Goal: Transaction & Acquisition: Obtain resource

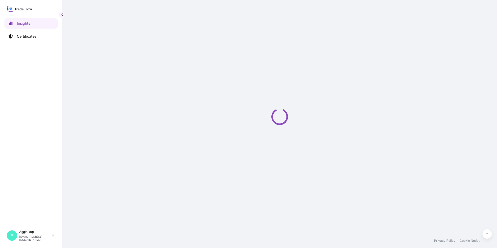
select select "2025"
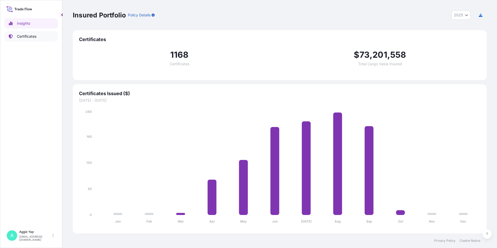
click at [35, 36] on p "Certificates" at bounding box center [27, 36] width 20 height 5
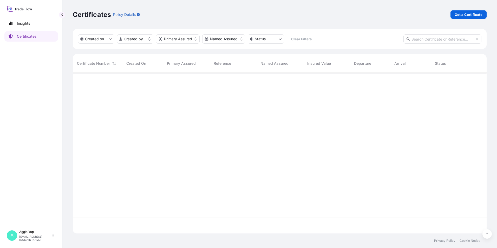
scroll to position [160, 410]
drag, startPoint x: 471, startPoint y: 11, endPoint x: 471, endPoint y: 14, distance: 2.9
click at [471, 14] on div "Certificates Policy Details Get a Certificate" at bounding box center [280, 14] width 414 height 29
click at [471, 14] on p "Get a Certificate" at bounding box center [469, 14] width 28 height 5
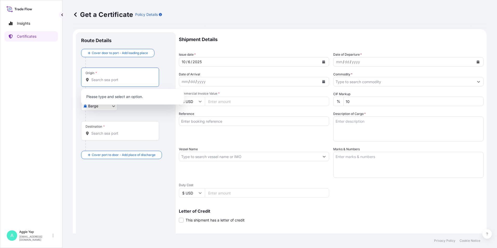
click at [101, 81] on input "Origin *" at bounding box center [121, 79] width 61 height 5
click at [113, 110] on body "0 options available. Insights Certificates A Aggie Yap sg.lubrizolbdp@bdpint.co…" at bounding box center [248, 124] width 497 height 248
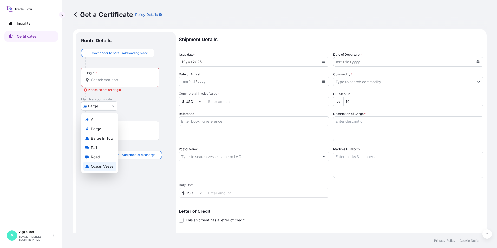
click at [100, 168] on span "Ocean Vessel" at bounding box center [102, 166] width 23 height 5
select select "Ocean Vessel"
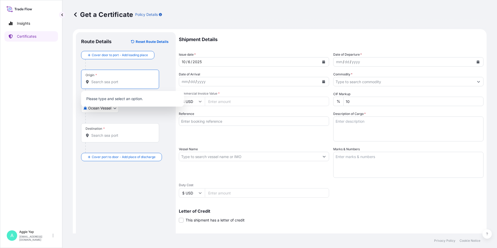
click at [102, 82] on input "Origin *" at bounding box center [121, 81] width 61 height 5
click at [111, 103] on div "SGSIN - Singapore, Singapore" at bounding box center [132, 100] width 99 height 15
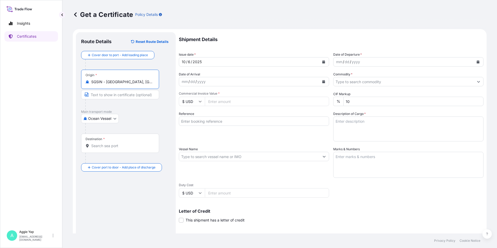
type input "SGSIN - Singapore, Singapore"
click at [108, 145] on input "Destination *" at bounding box center [121, 145] width 61 height 5
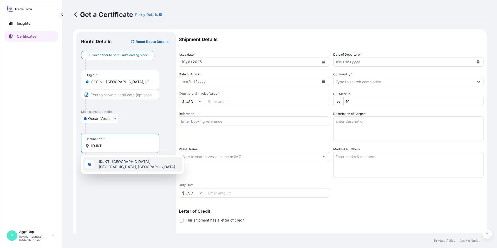
click at [112, 166] on div "IDJKT - Jakarta, Java, Indonesia" at bounding box center [132, 164] width 99 height 15
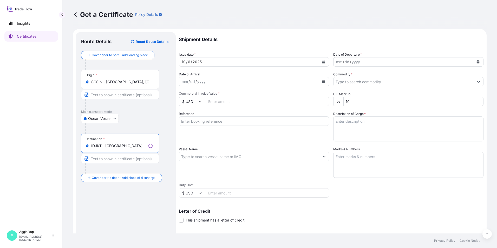
type input "IDJKT - Jakarta, Java, Indonesia"
click at [105, 94] on input "Text to appear on certificate" at bounding box center [120, 94] width 78 height 9
type input "SINGAPORE"
click at [102, 162] on input "Text to appear on certificate" at bounding box center [120, 158] width 78 height 9
type input "K"
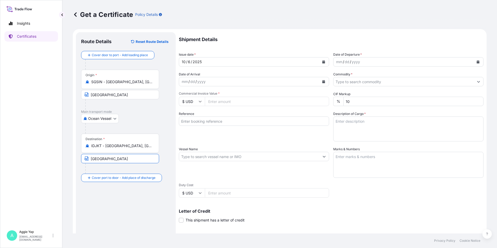
type input "JAKARTA"
click at [322, 63] on icon "Calendar" at bounding box center [323, 61] width 3 height 3
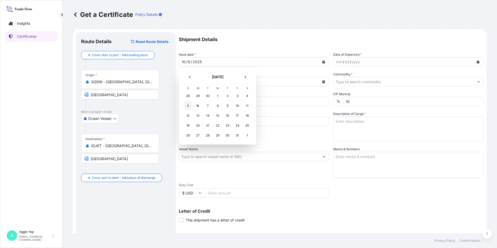
click at [185, 105] on div "5" at bounding box center [187, 105] width 9 height 9
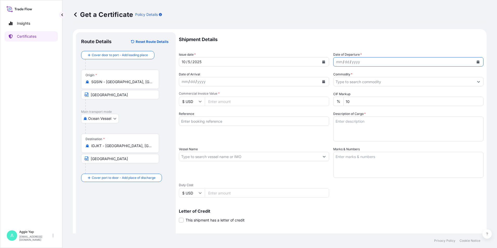
click at [476, 62] on button "Calendar" at bounding box center [478, 62] width 8 height 8
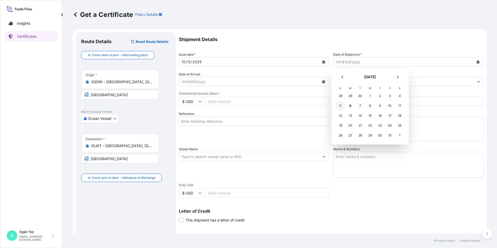
click at [342, 106] on div "5" at bounding box center [340, 105] width 9 height 9
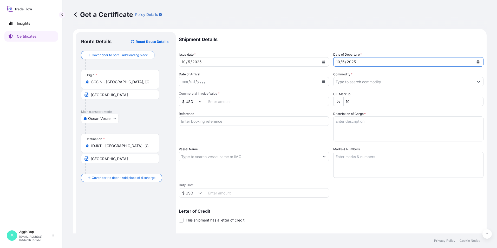
click at [358, 83] on input "Commodity *" at bounding box center [404, 81] width 140 height 9
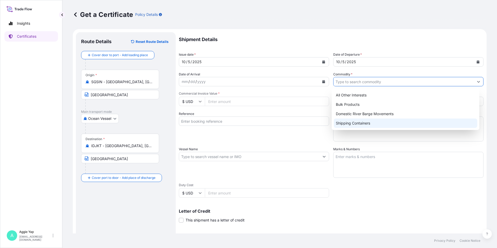
click at [355, 125] on div "Shipping Containers" at bounding box center [406, 123] width 144 height 9
type input "Shipping Containers"
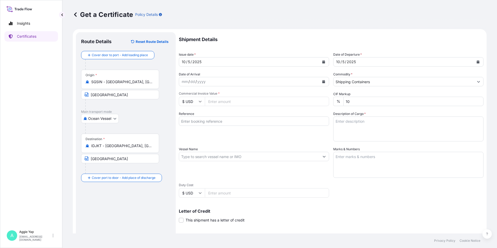
click at [229, 101] on input "Commercial Invoice Value *" at bounding box center [267, 101] width 124 height 9
type input "50688"
click at [250, 121] on input "Reference" at bounding box center [254, 121] width 150 height 9
type input "PT RAYOVAC BATTERY INDONESIA"
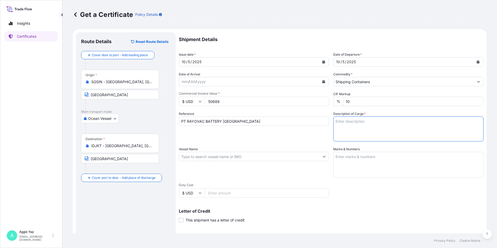
click at [344, 125] on textarea "Description of Cargo *" at bounding box center [409, 129] width 150 height 25
drag, startPoint x: 341, startPoint y: 132, endPoint x: 342, endPoint y: 129, distance: 3.7
click at [342, 129] on textarea "Description of Cargo *" at bounding box center [409, 129] width 150 height 25
paste textarea "TOTAL: 6 PALLETS (90 CARTONS) ELECTRO-RITE(R) AL002 POLYMER"
click at [339, 129] on textarea "TOTAL: 6 PALLETS (90 CARTONS) ELECTRO-RITE(R) AL002 POLYMER" at bounding box center [409, 129] width 150 height 25
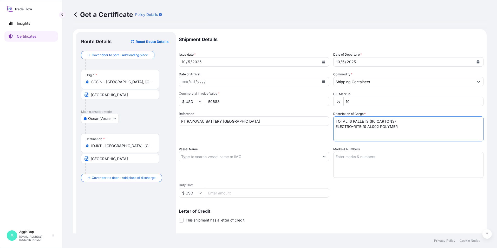
click at [335, 132] on textarea "TOTAL: 6 PALLETS (90 CARTONS) ELECTRO-RITE(R) AL002 POLYMER" at bounding box center [409, 129] width 150 height 25
paste textarea "PO NO.RBI-LS/25-007"
click at [345, 133] on textarea "TOTAL: 6 PALLETS (90 CARTONS) ELECTRO-RITE(R) AL002 POLYMER PO NO.RBI-LS/25-007" at bounding box center [409, 129] width 150 height 25
click at [417, 125] on textarea "TOTAL: 6 PALLETS (90 CARTONS) ELECTRO-RITE(R) AL002 POLYMER PO NO: RBI-LS/25-007" at bounding box center [409, 129] width 150 height 25
type textarea "TOTAL: 6 PALLETS (90 CARTONS) ELECTRO-RITE(R) AL002 POLYMER PO NO: RBI-LS/25-007"
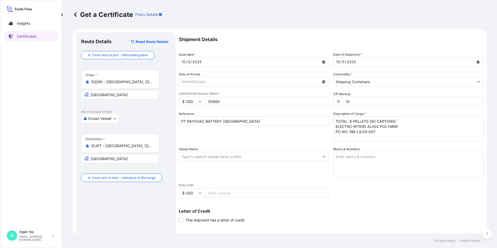
click at [269, 177] on div "Vessel Name" at bounding box center [254, 162] width 150 height 31
click at [269, 159] on input "Vessel Name" at bounding box center [249, 156] width 140 height 9
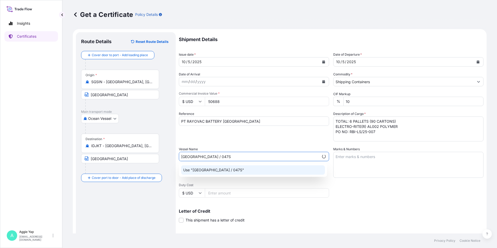
click at [240, 170] on div "Use "VANCOUVER / 047S"" at bounding box center [253, 169] width 144 height 9
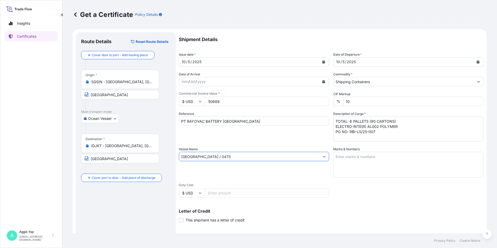
type input "VANCOUVER / 047S"
click at [351, 160] on textarea "Marks & Numbers" at bounding box center [409, 165] width 150 height 26
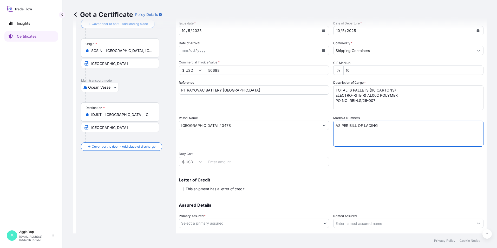
scroll to position [64, 0]
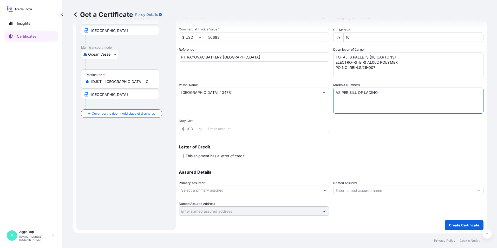
type textarea "AS PER BILL OF LADING"
click at [183, 157] on span at bounding box center [181, 156] width 5 height 5
click at [179, 153] on input "This shipment has a letter of credit" at bounding box center [179, 153] width 0 height 0
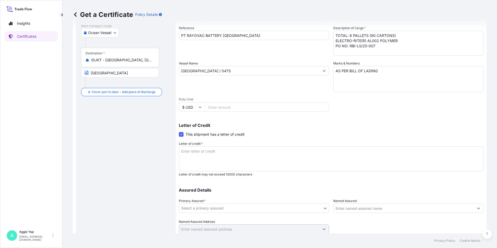
scroll to position [104, 0]
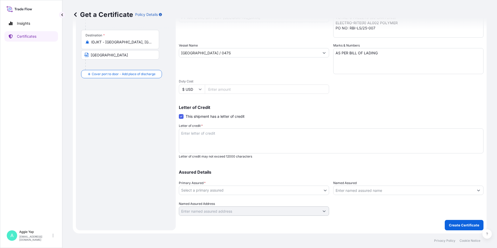
click at [181, 116] on span at bounding box center [181, 116] width 5 height 5
click at [179, 114] on input "This shipment has a letter of credit" at bounding box center [179, 114] width 0 height 0
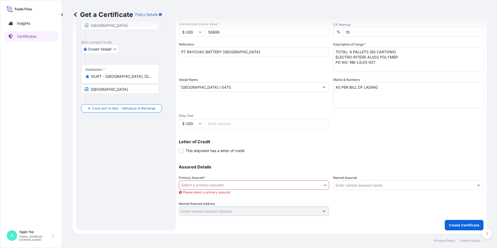
scroll to position [69, 0]
click at [211, 185] on body "Insights Certificates A Aggie Yap sg.lubrizolbdp@bdpint.com Get a Certificate P…" at bounding box center [248, 124] width 497 height 248
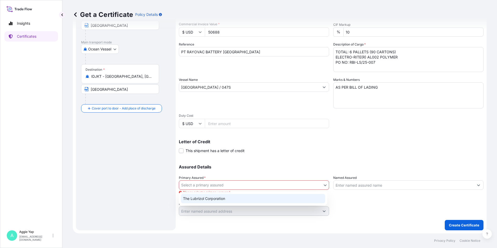
click at [207, 198] on div "The Lubrizol Corporation" at bounding box center [253, 198] width 144 height 9
select select "31566"
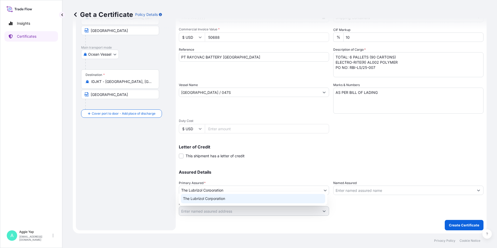
scroll to position [64, 0]
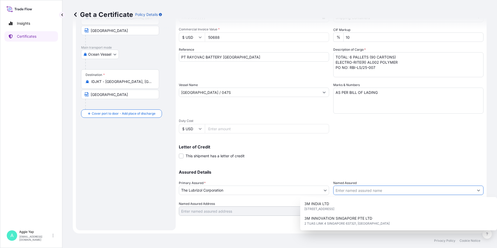
click at [359, 191] on input "Named Assured" at bounding box center [404, 190] width 140 height 9
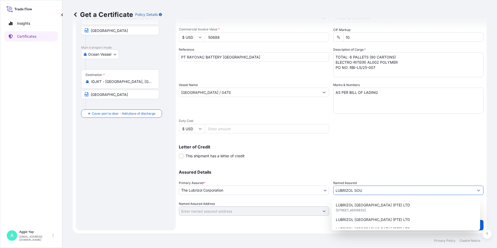
scroll to position [52, 0]
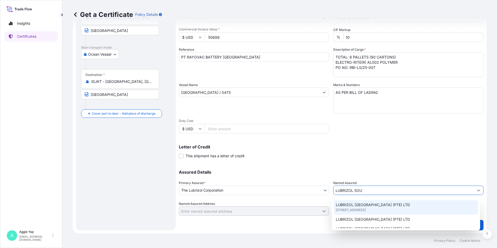
click at [365, 210] on span "44 Tanjong Penjuru, Singapore, Singapore" at bounding box center [351, 210] width 30 height 5
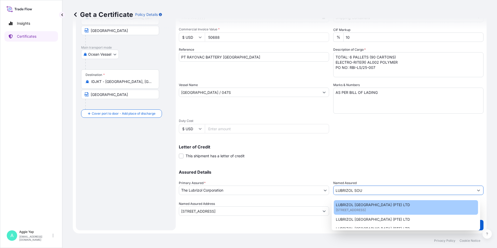
type input "LUBRIZOL SOUTHEAST ASIA (PTE) LTD"
type input "44 Tanjong Penjuru, Singapore"
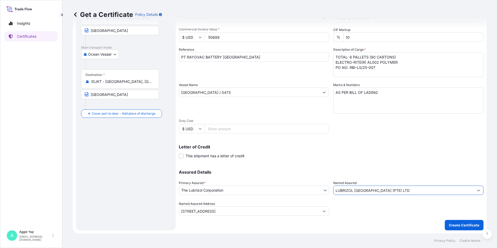
type input "LUBRIZOL SOUTHEAST ASIA (PTE) LTD"
click at [297, 167] on div "Assured Details Primary Assured * The Lubrizol Corporation The Lubrizol Corpora…" at bounding box center [331, 190] width 305 height 52
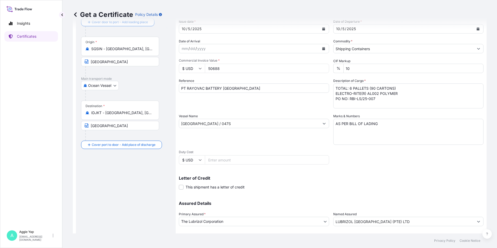
scroll to position [64, 0]
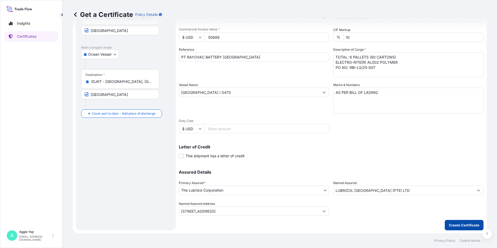
click at [467, 226] on p "Create Certificate" at bounding box center [464, 225] width 30 height 5
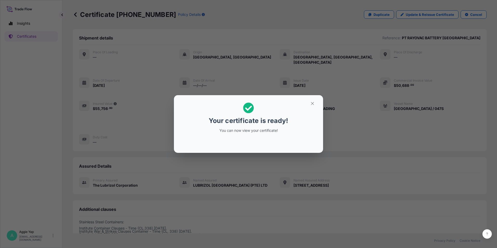
click at [225, 193] on div "Your certificate is ready! You can now view your certificate!" at bounding box center [248, 124] width 497 height 248
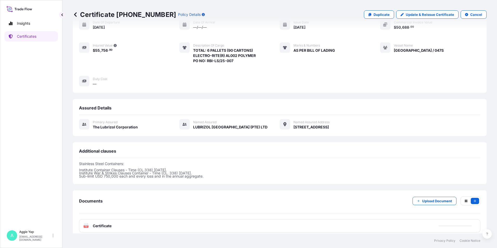
scroll to position [59, 0]
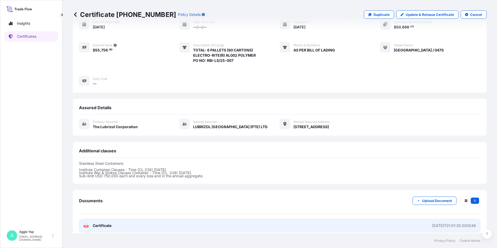
click at [440, 223] on div "2025-10-06T01:01:30.000046" at bounding box center [454, 225] width 44 height 5
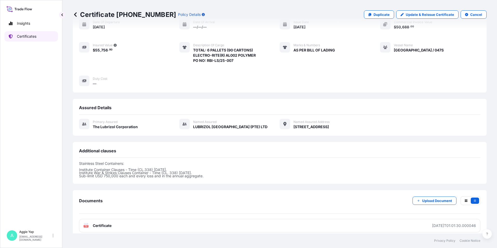
click at [31, 39] on p "Certificates" at bounding box center [27, 36] width 20 height 5
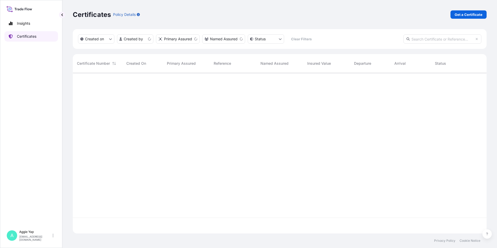
scroll to position [160, 410]
